Goal: Task Accomplishment & Management: Use online tool/utility

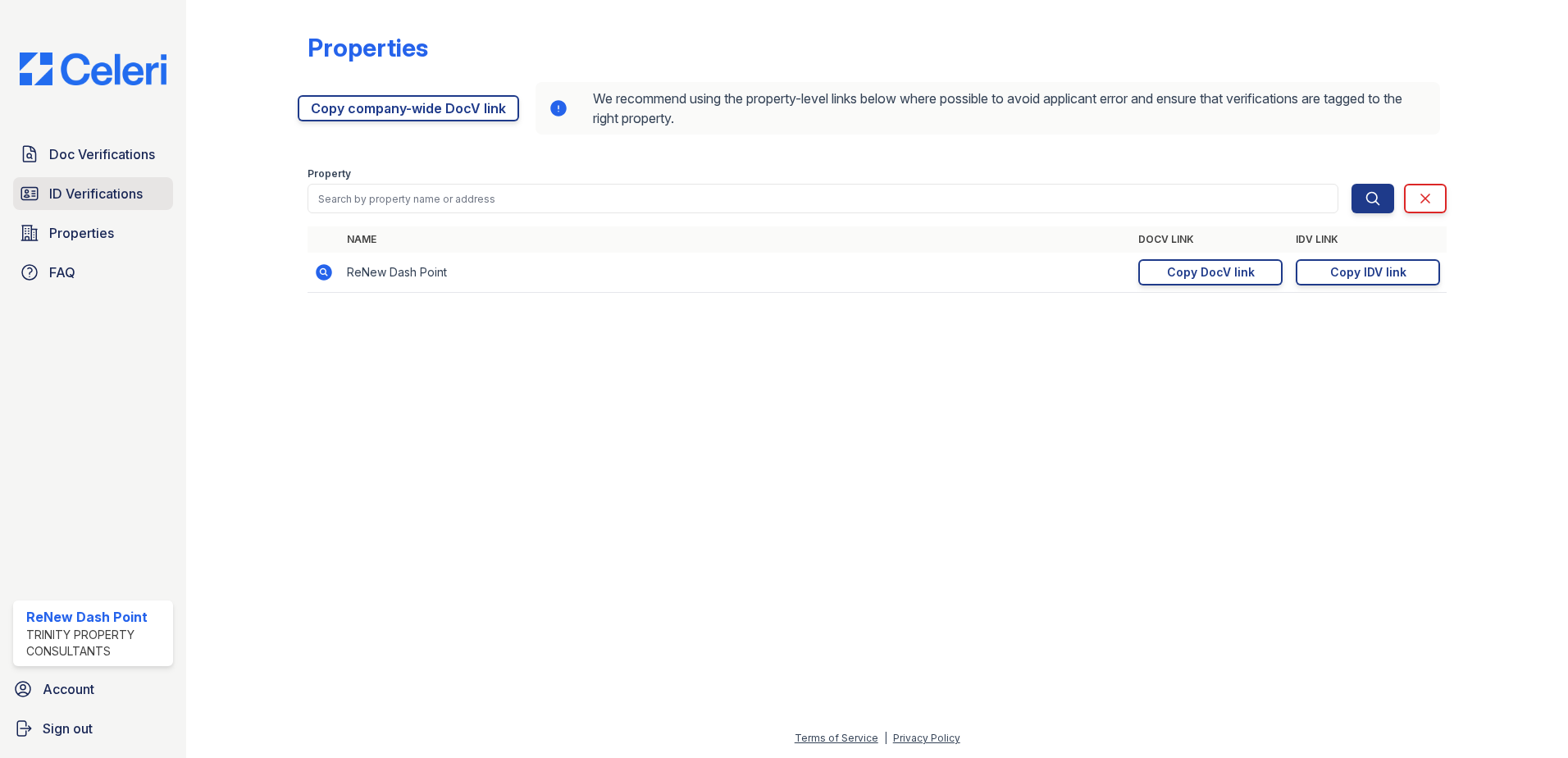
click at [78, 193] on span "ID Verifications" at bounding box center [95, 194] width 93 height 20
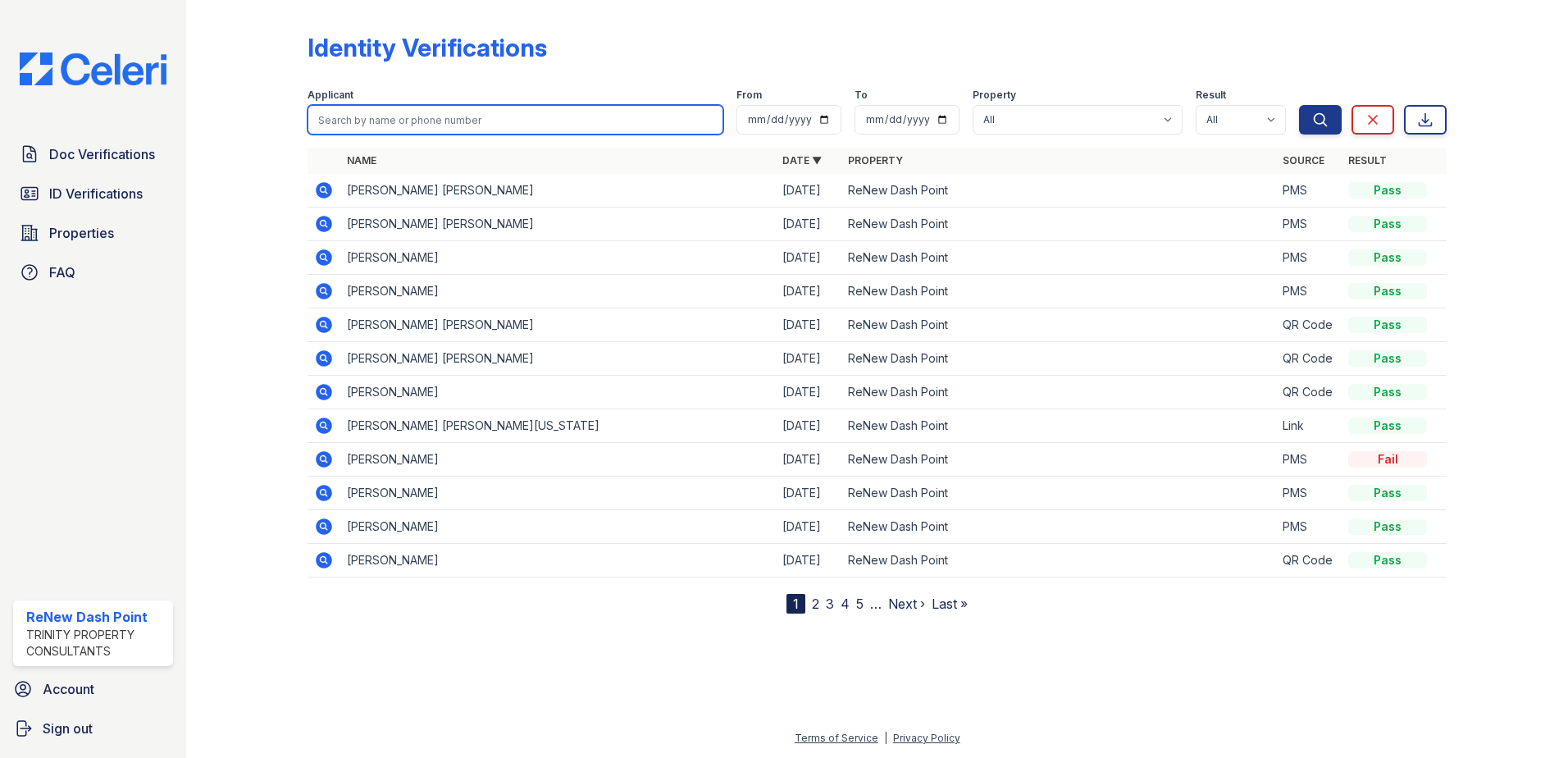
click at [555, 108] on input "search" at bounding box center [515, 119] width 416 height 30
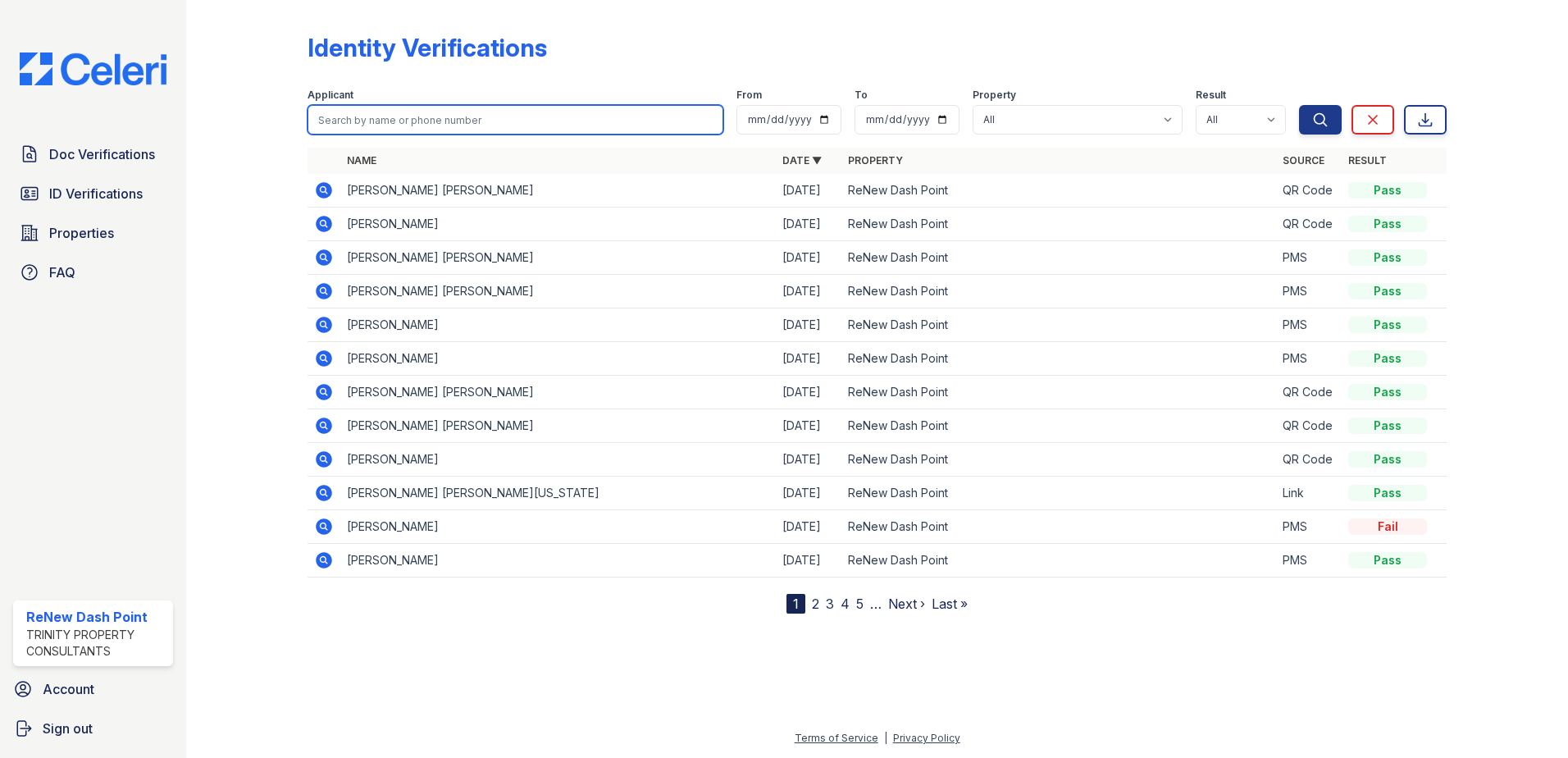
drag, startPoint x: 555, startPoint y: 108, endPoint x: 560, endPoint y: 116, distance: 9.4
click at [560, 116] on input "search" at bounding box center [515, 119] width 416 height 30
type input "[PERSON_NAME]"
click at [1299, 105] on button "Search" at bounding box center [1320, 119] width 43 height 30
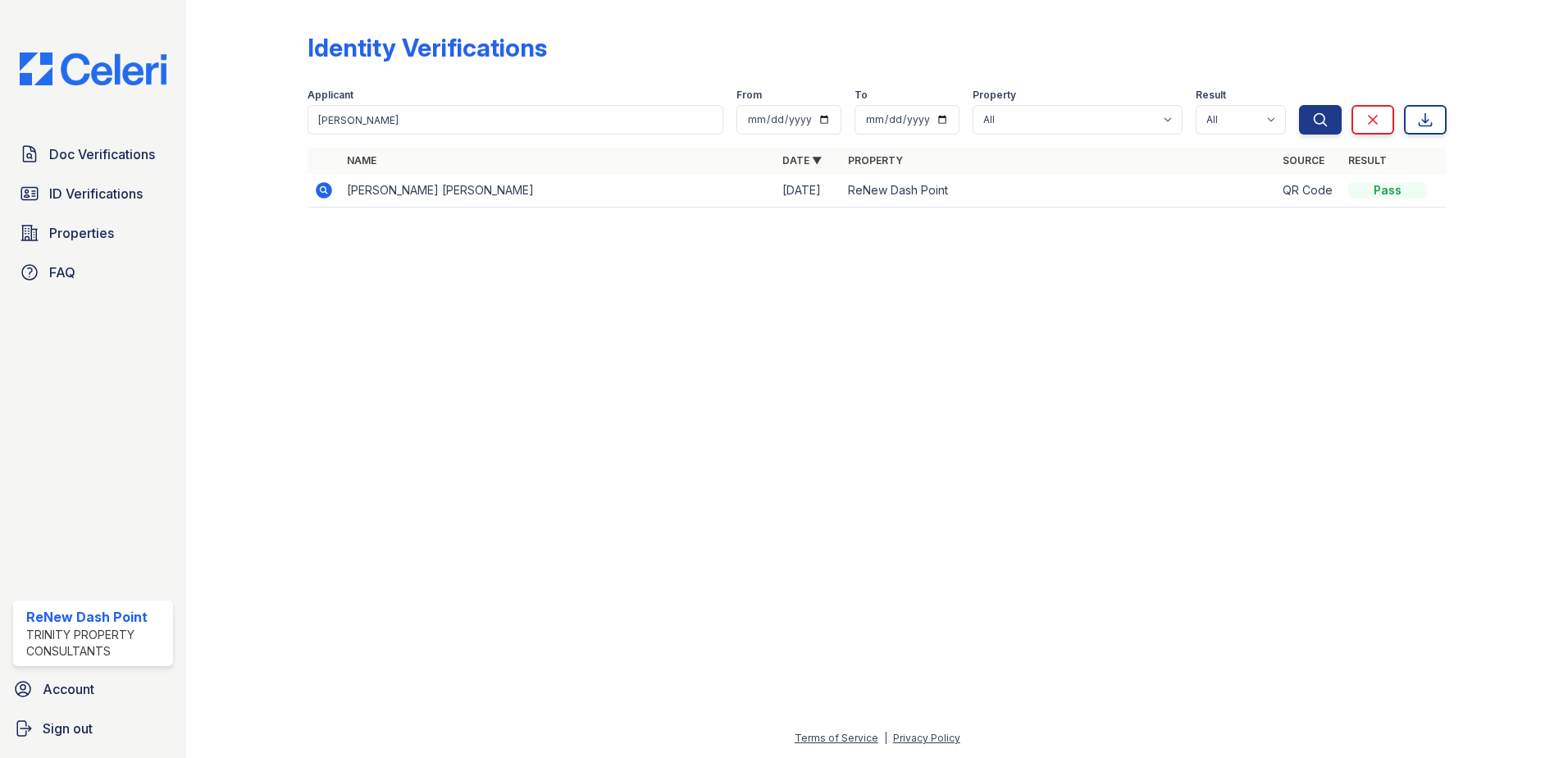
click at [334, 181] on icon at bounding box center [324, 191] width 20 height 20
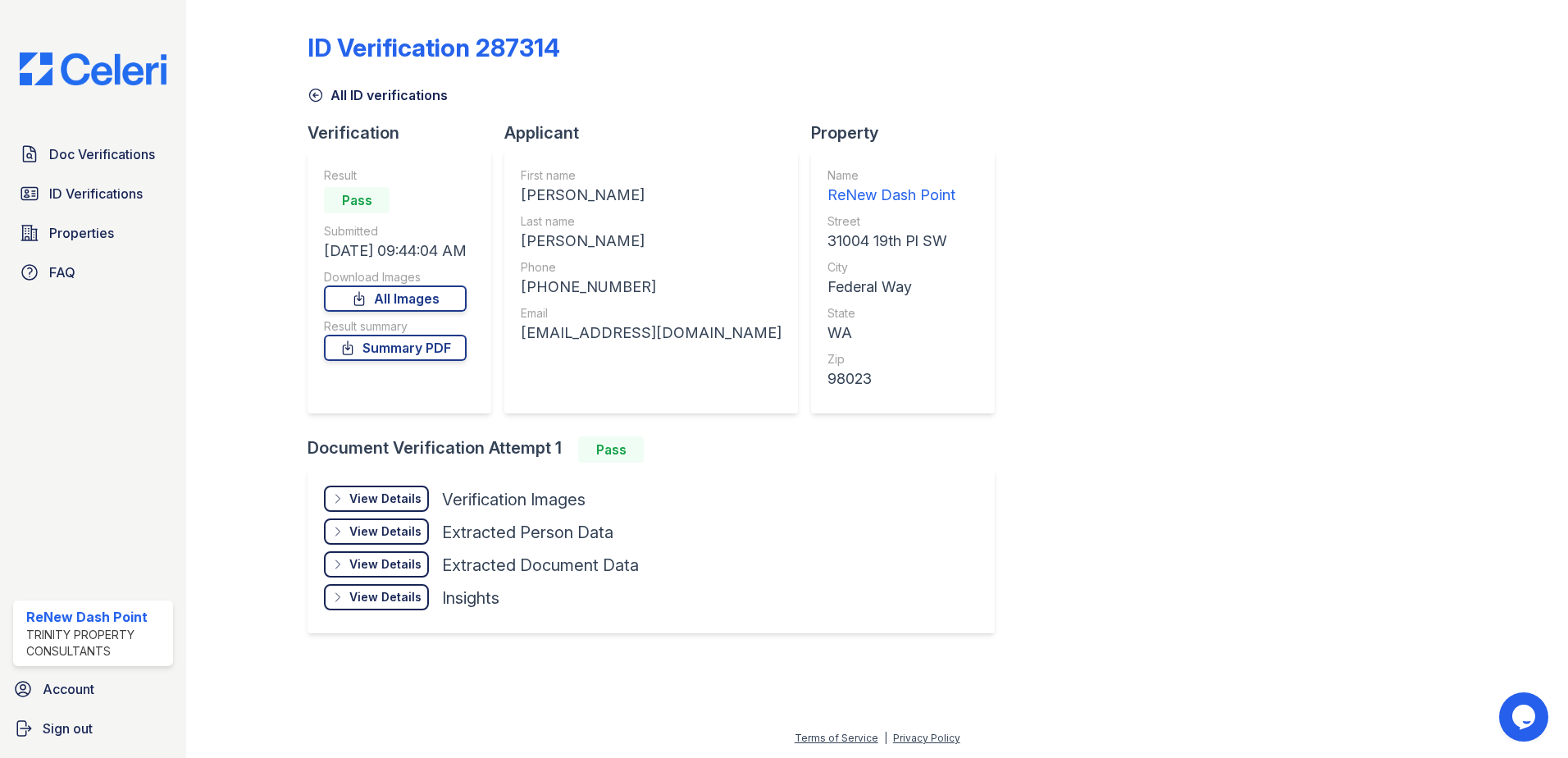
click at [356, 355] on icon at bounding box center [348, 348] width 16 height 16
drag, startPoint x: 78, startPoint y: 193, endPoint x: 119, endPoint y: 200, distance: 41.6
click at [78, 192] on span "ID Verifications" at bounding box center [95, 194] width 93 height 20
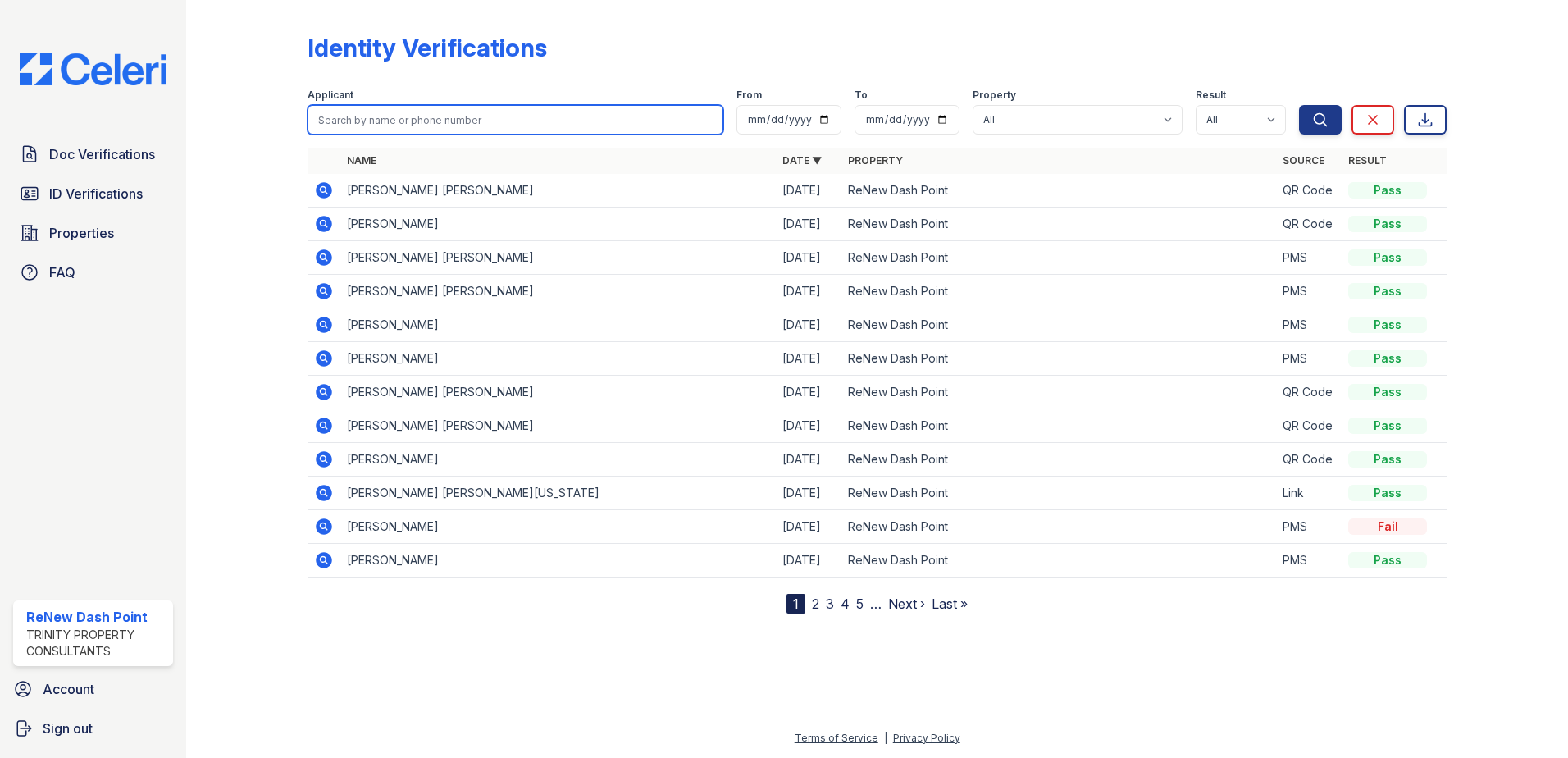
click at [453, 109] on input "search" at bounding box center [515, 119] width 416 height 30
type input "Santiago"
click at [1299, 105] on button "Search" at bounding box center [1320, 119] width 43 height 30
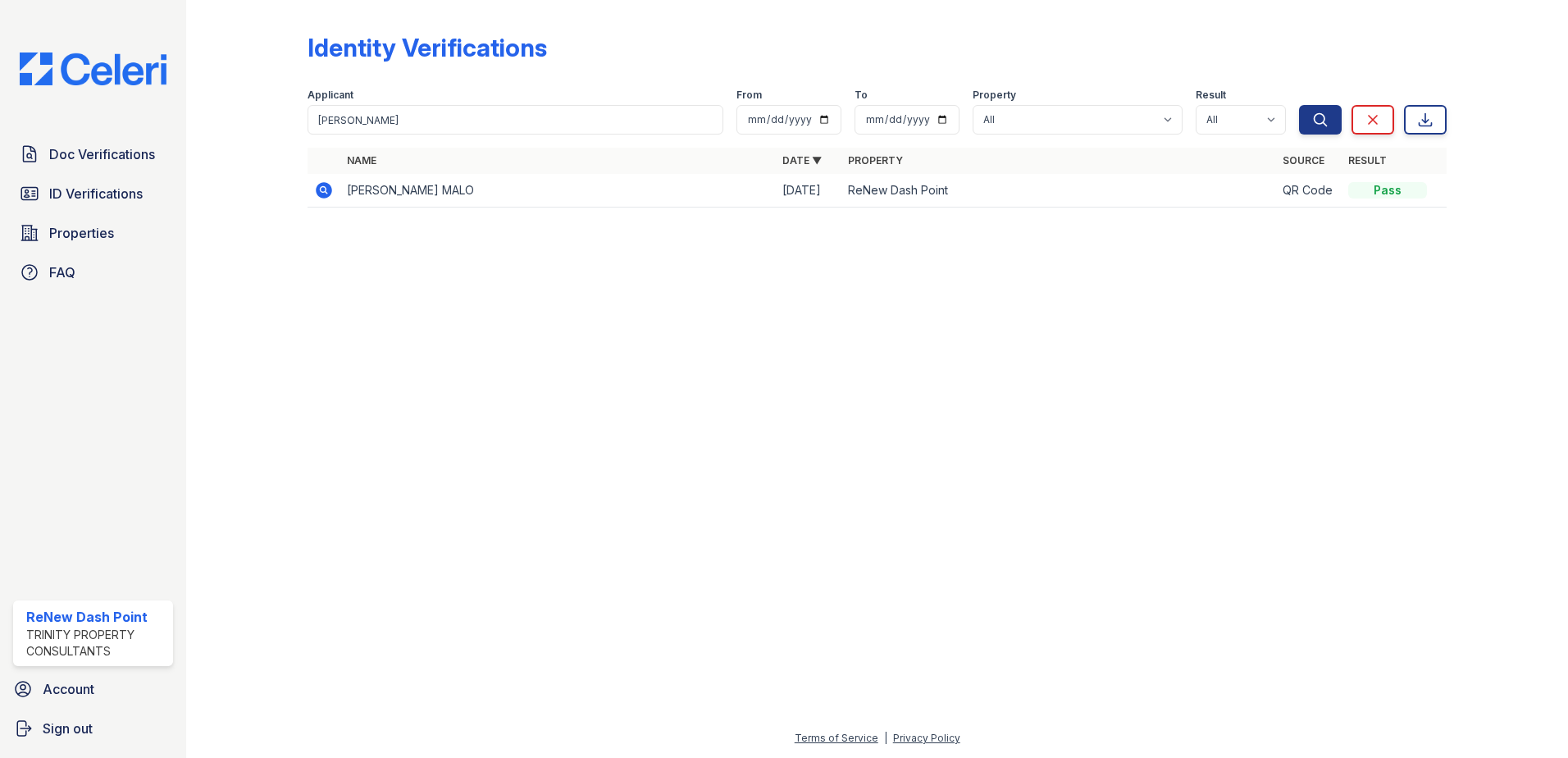
click at [326, 190] on icon at bounding box center [324, 191] width 20 height 20
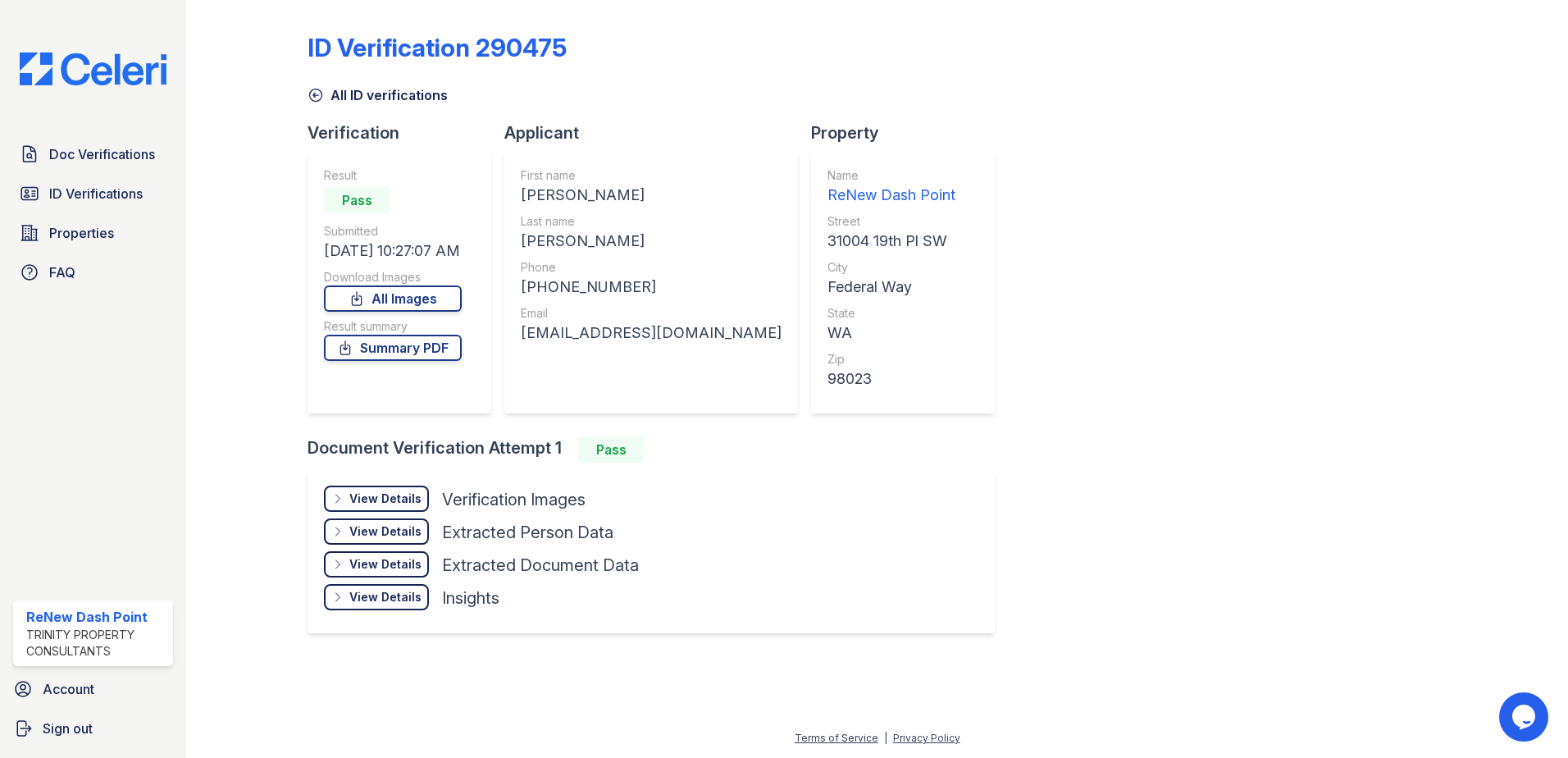
drag, startPoint x: 369, startPoint y: 350, endPoint x: 682, endPoint y: 340, distance: 313.2
click at [369, 348] on link "Summary PDF" at bounding box center [392, 347] width 137 height 26
